Goal: Task Accomplishment & Management: Use online tool/utility

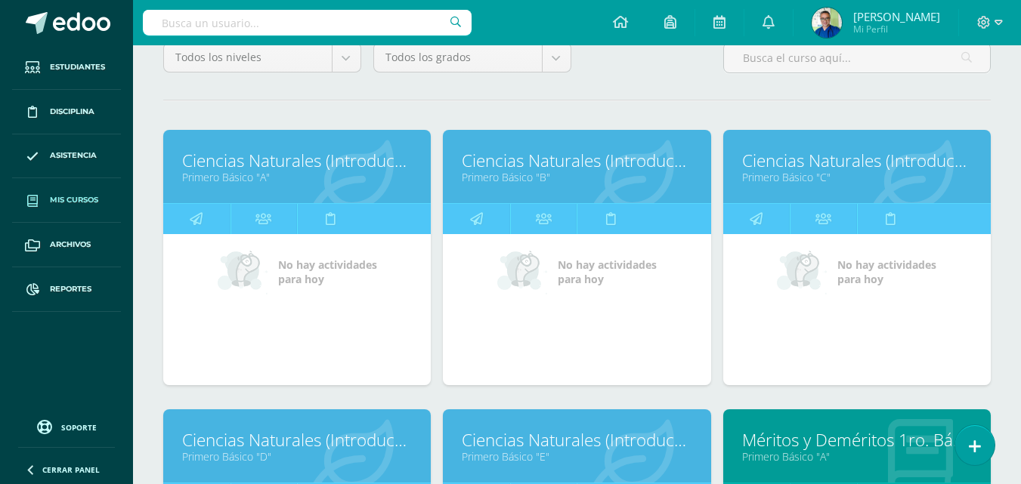
click at [315, 17] on input "text" at bounding box center [307, 23] width 329 height 26
type input "IAN ISMAEL GARCIA"
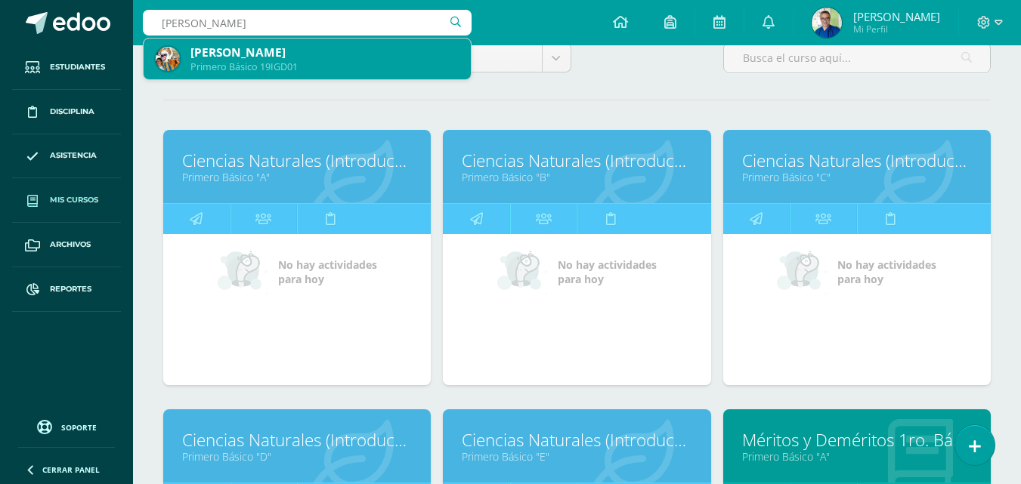
click at [286, 60] on div "Primero Básico 19IGD01" at bounding box center [324, 66] width 268 height 13
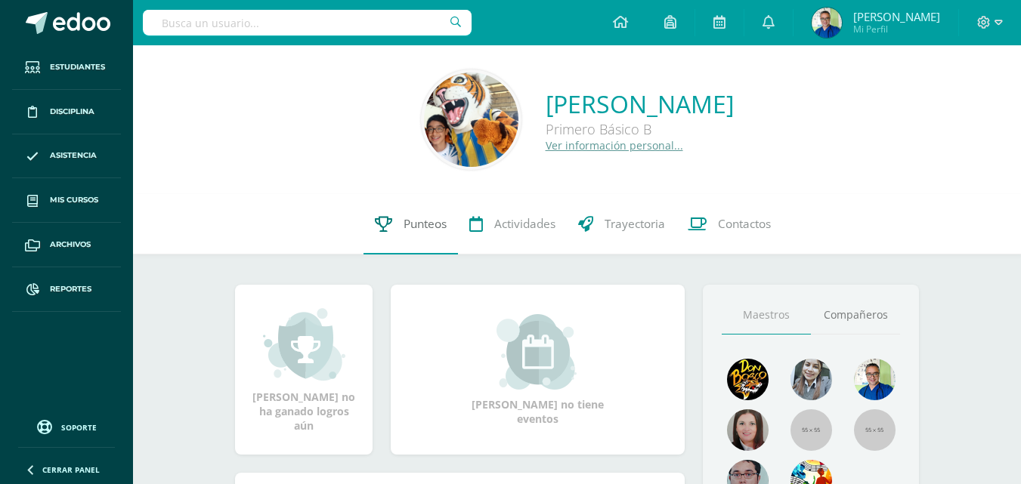
click at [416, 231] on span "Punteos" at bounding box center [425, 224] width 43 height 16
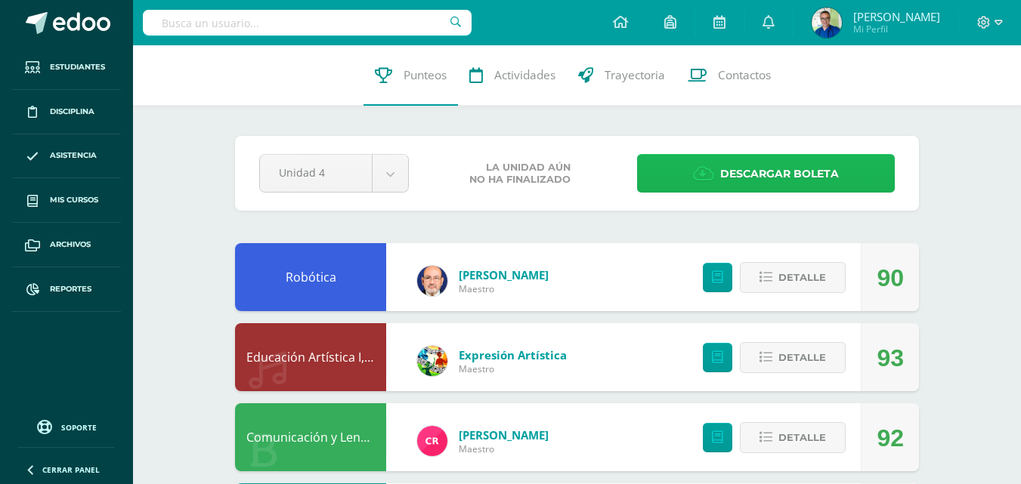
click at [727, 187] on span "Descargar boleta" at bounding box center [779, 174] width 119 height 37
click at [701, 175] on icon at bounding box center [703, 173] width 21 height 17
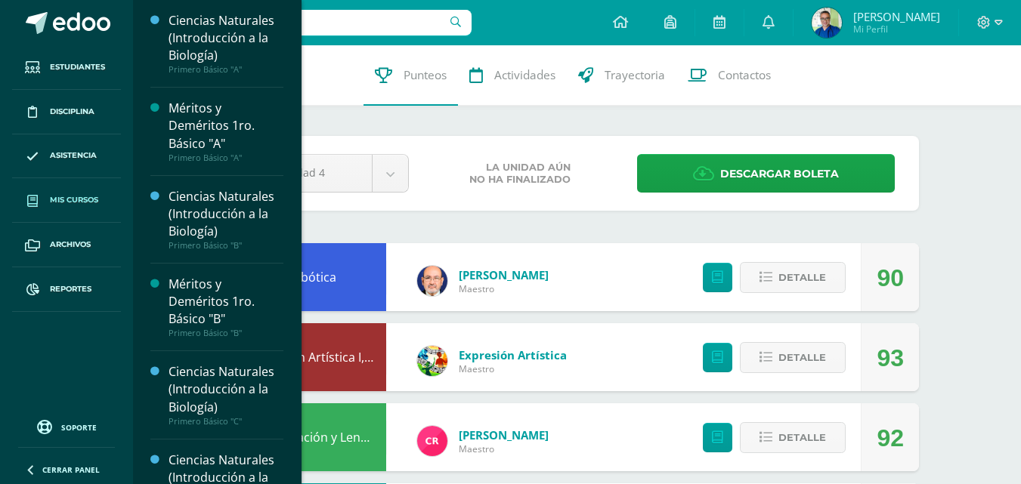
click at [79, 194] on link "Mis cursos" at bounding box center [66, 200] width 109 height 45
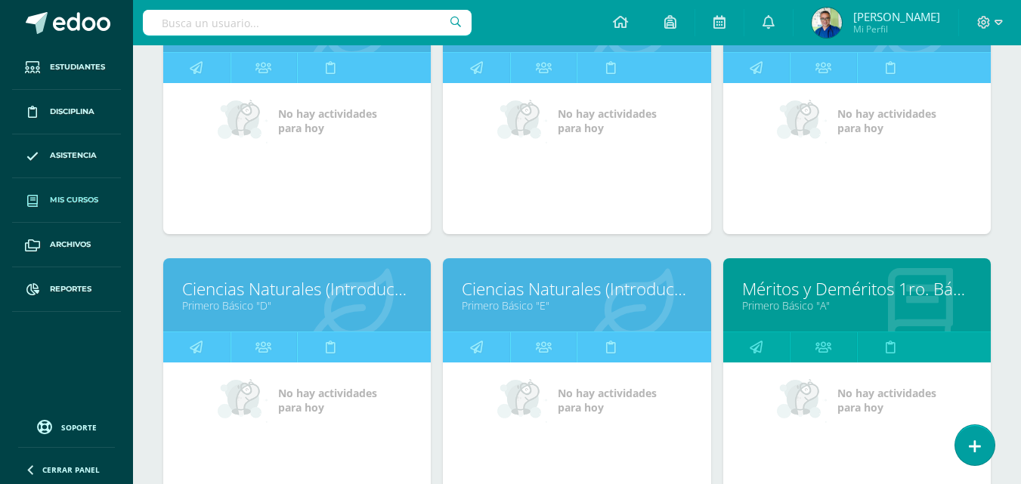
scroll to position [378, 0]
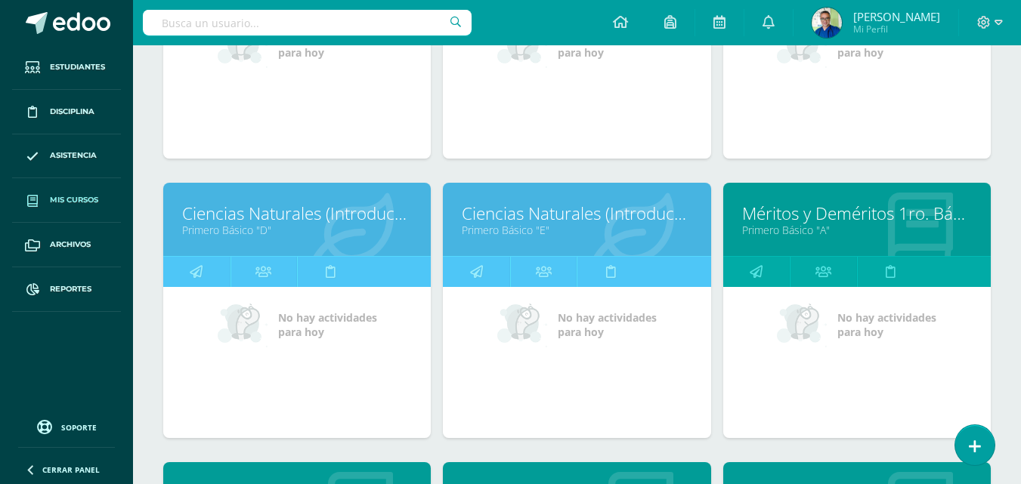
click at [796, 225] on link "Méritos y Deméritos 1ro. Básico "A"" at bounding box center [857, 213] width 230 height 23
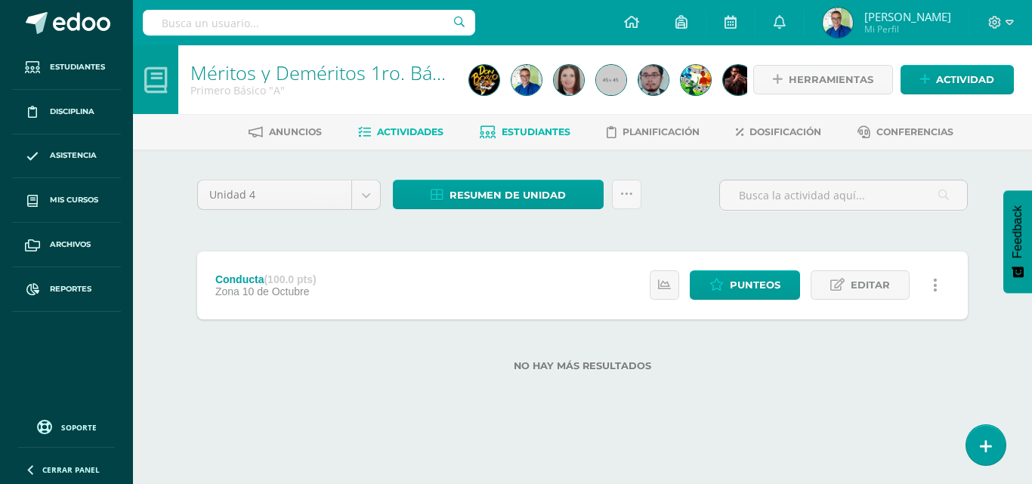
click at [547, 131] on span "Estudiantes" at bounding box center [536, 131] width 69 height 11
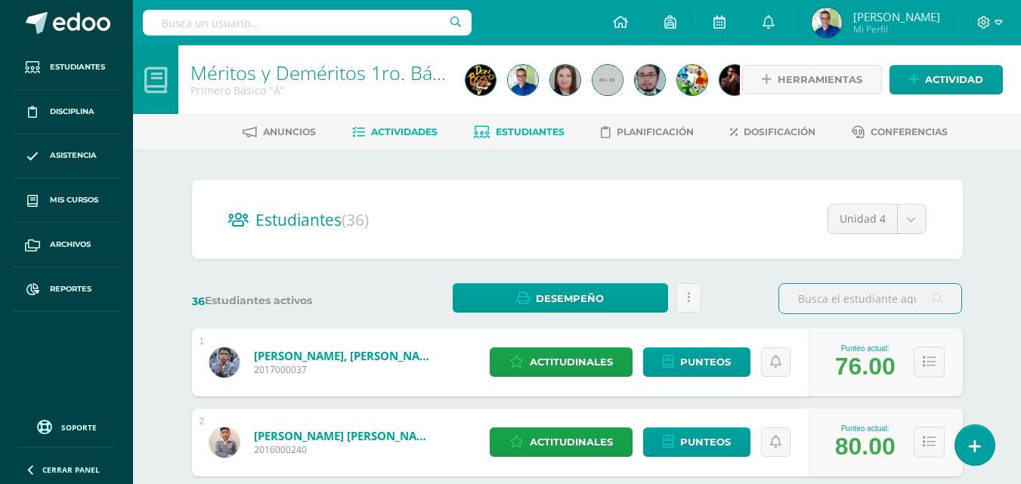
click at [404, 130] on span "Actividades" at bounding box center [404, 131] width 66 height 11
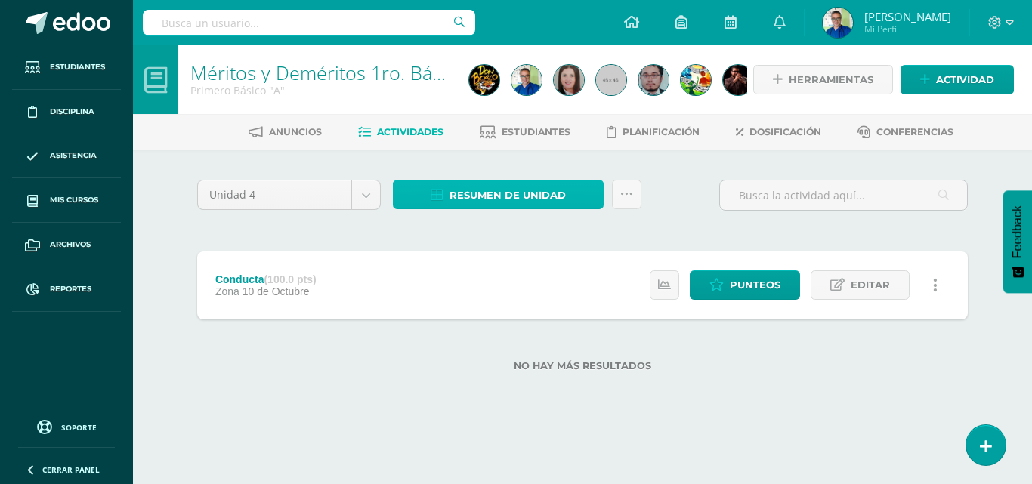
click at [518, 196] on span "Resumen de unidad" at bounding box center [508, 195] width 116 height 28
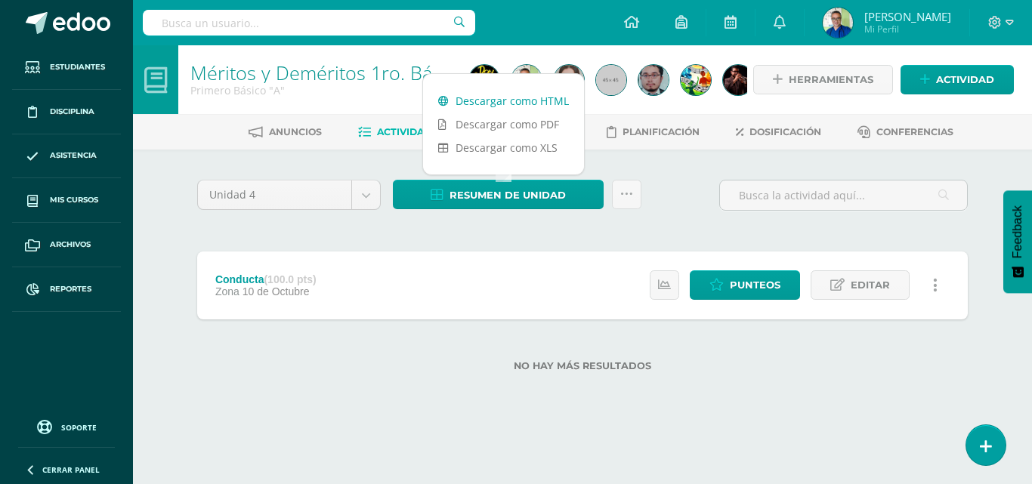
click at [537, 101] on link "Descargar como HTML" at bounding box center [503, 100] width 161 height 23
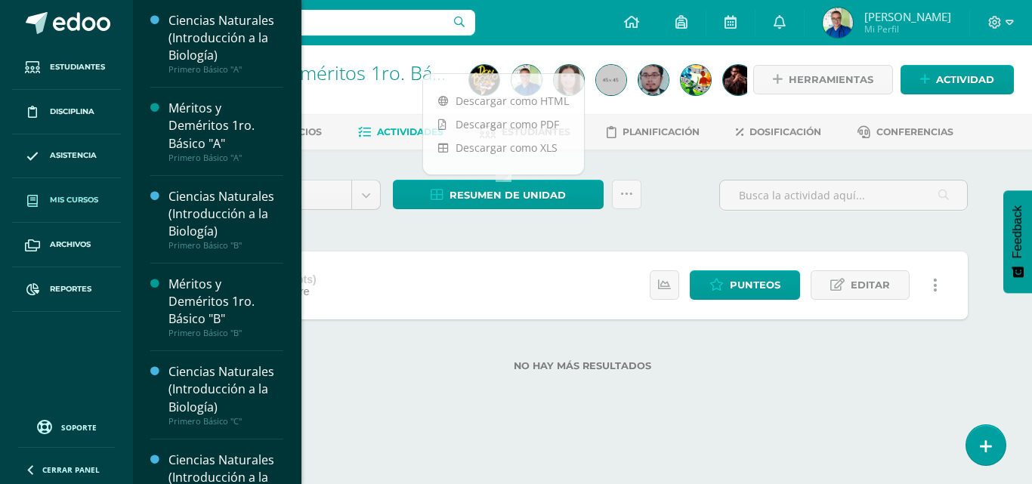
click at [82, 200] on span "Mis cursos" at bounding box center [74, 200] width 48 height 12
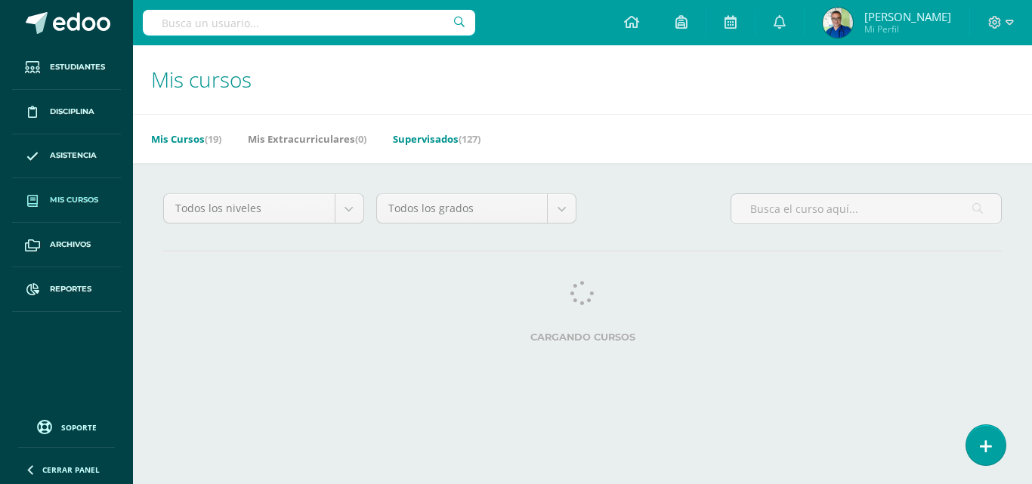
click at [445, 141] on link "Supervisados (127)" at bounding box center [437, 139] width 88 height 24
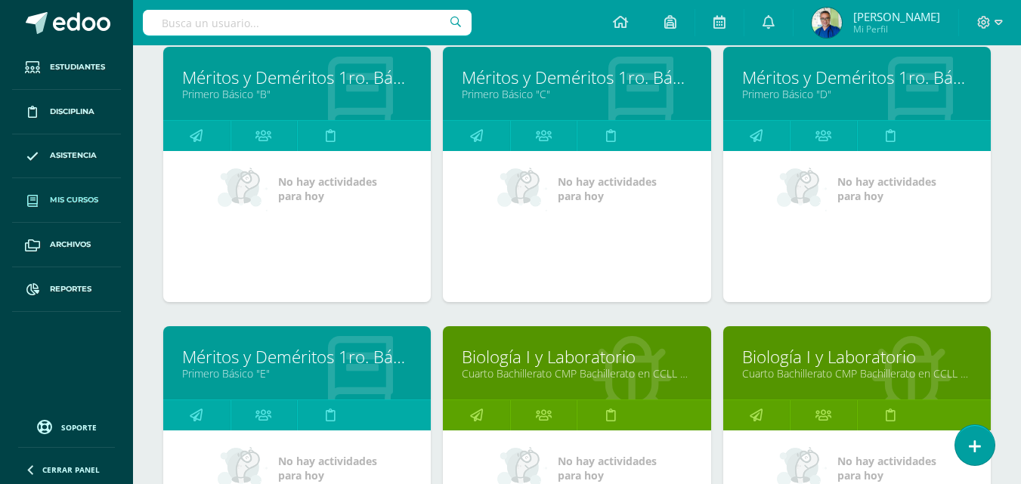
scroll to position [7556, 0]
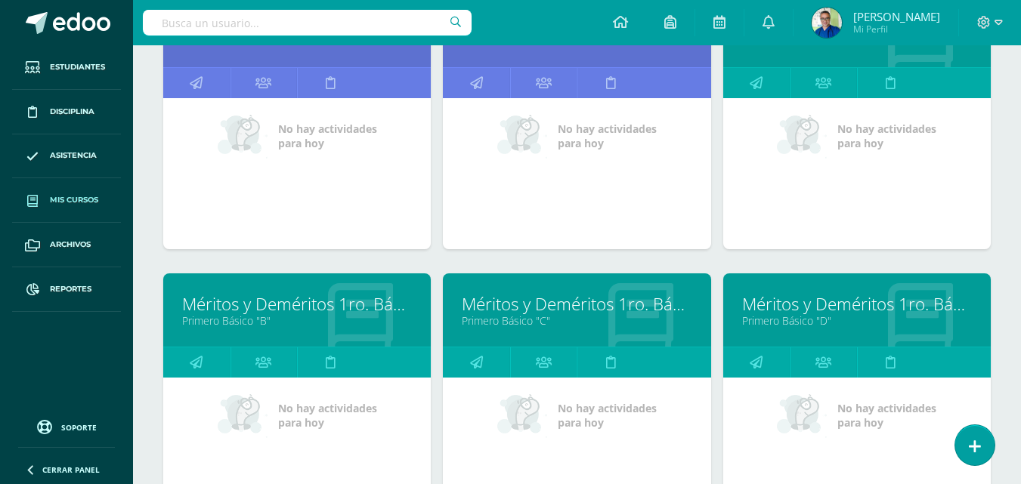
click at [501, 316] on link "Méritos y Deméritos 1ro. Básico "C"" at bounding box center [577, 303] width 230 height 23
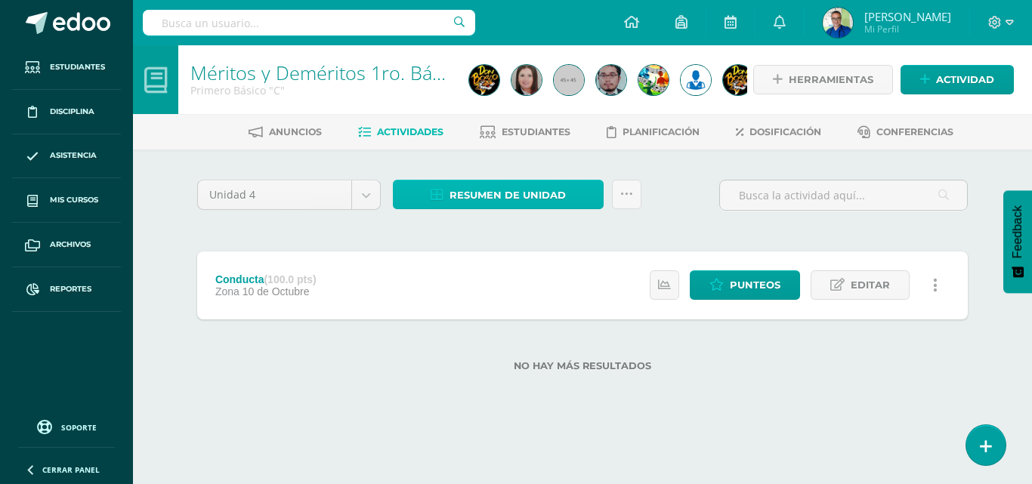
click at [521, 201] on span "Resumen de unidad" at bounding box center [508, 195] width 116 height 28
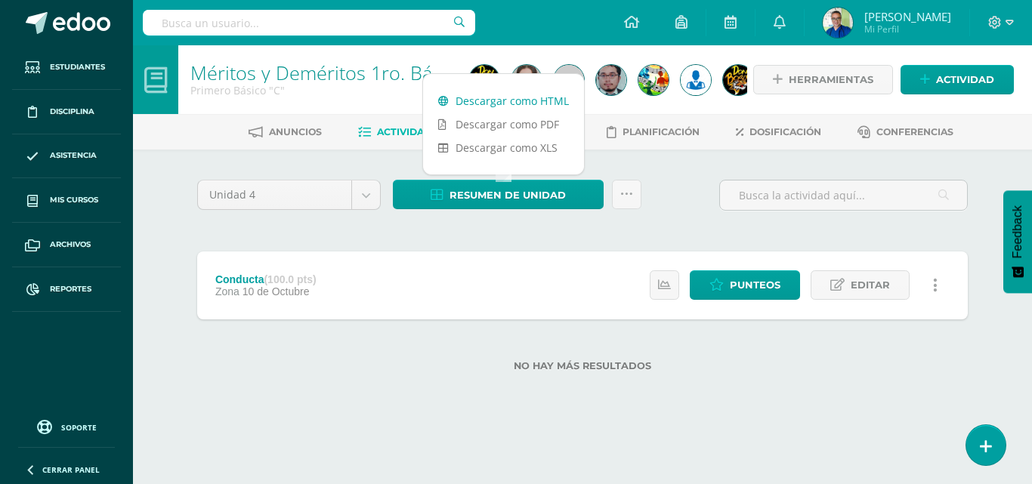
click at [548, 100] on link "Descargar como HTML" at bounding box center [503, 100] width 161 height 23
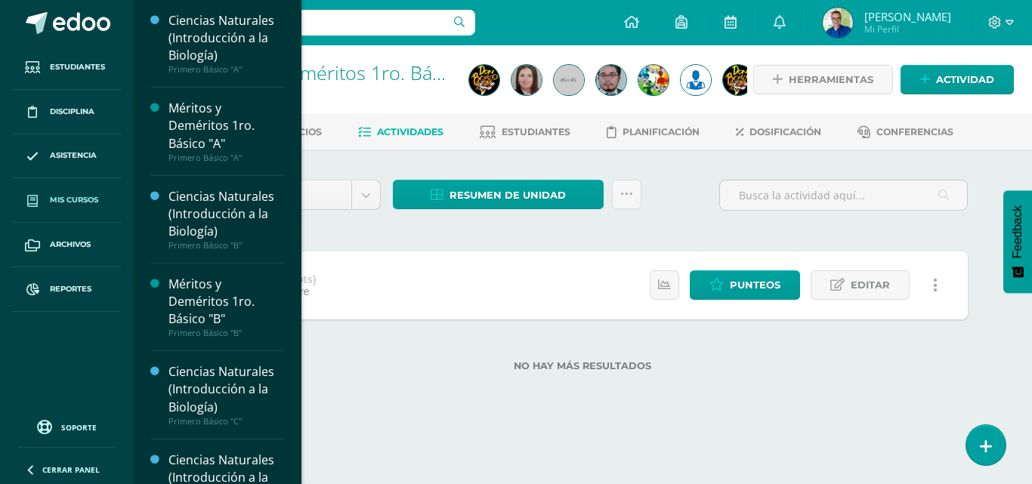
click at [79, 204] on span "Mis cursos" at bounding box center [74, 200] width 48 height 12
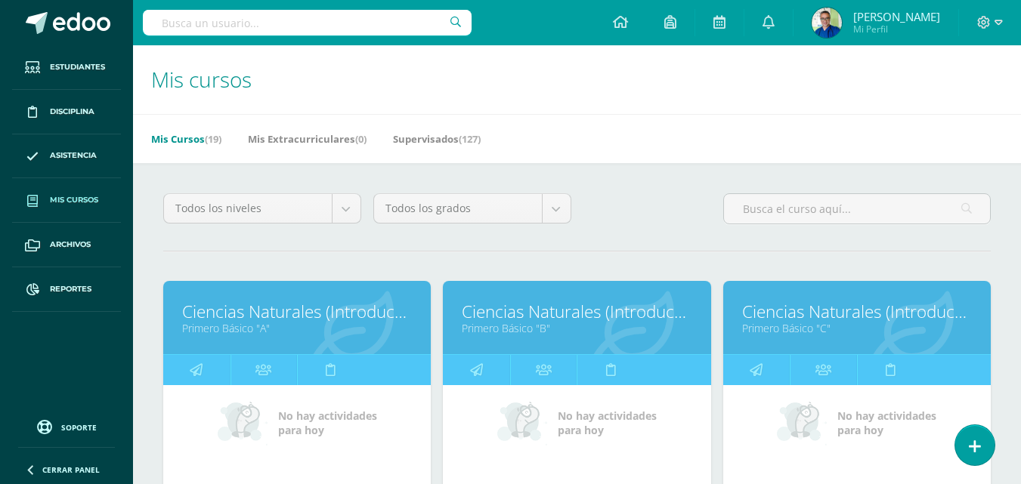
scroll to position [302, 0]
